Goal: Task Accomplishment & Management: Use online tool/utility

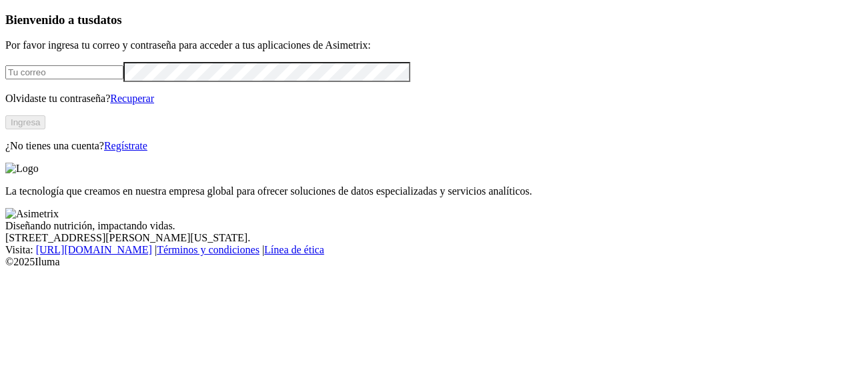
type input "[EMAIL_ADDRESS][DOMAIN_NAME]"
click at [45, 129] on button "Ingresa" at bounding box center [25, 122] width 40 height 14
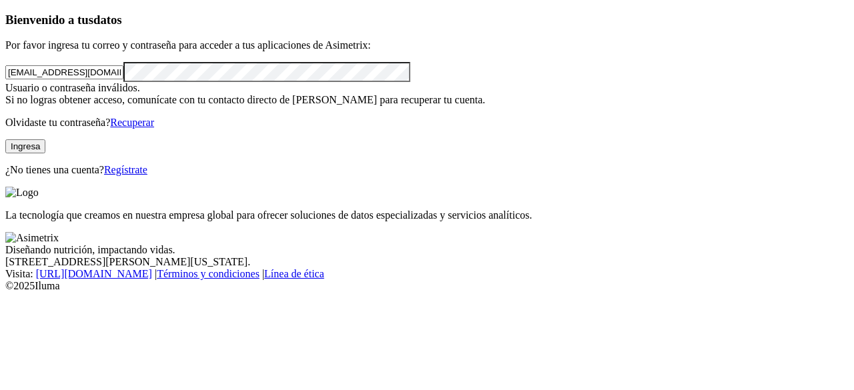
click input "submit" at bounding box center [0, 0] width 0 height 0
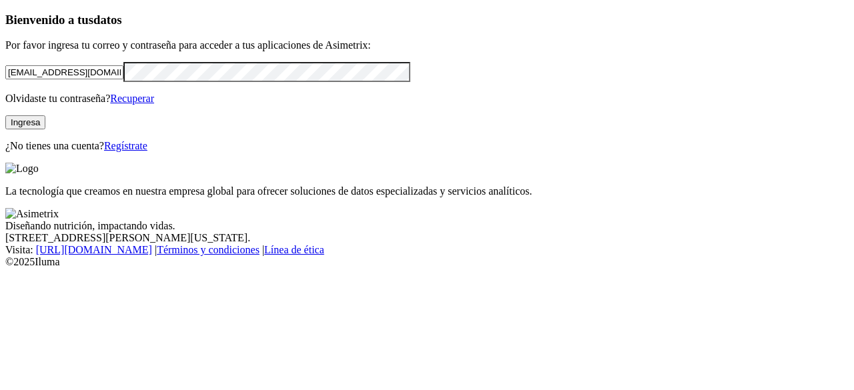
click at [58, 152] on div "Bienvenido a tus datos Por favor ingresa tu correo y contraseña para acceder a …" at bounding box center [426, 82] width 843 height 139
